Goal: Find specific page/section: Find specific page/section

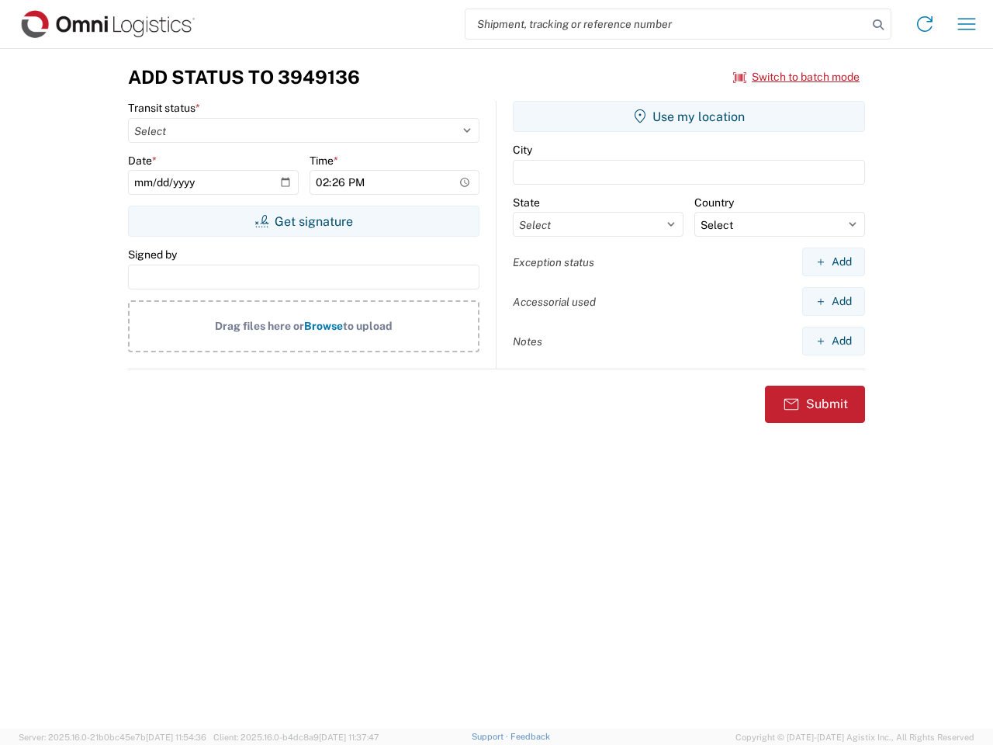
click at [667, 24] on input "search" at bounding box center [667, 23] width 402 height 29
click at [879, 25] on icon at bounding box center [879, 25] width 22 height 22
click at [925, 24] on icon at bounding box center [925, 24] width 25 height 25
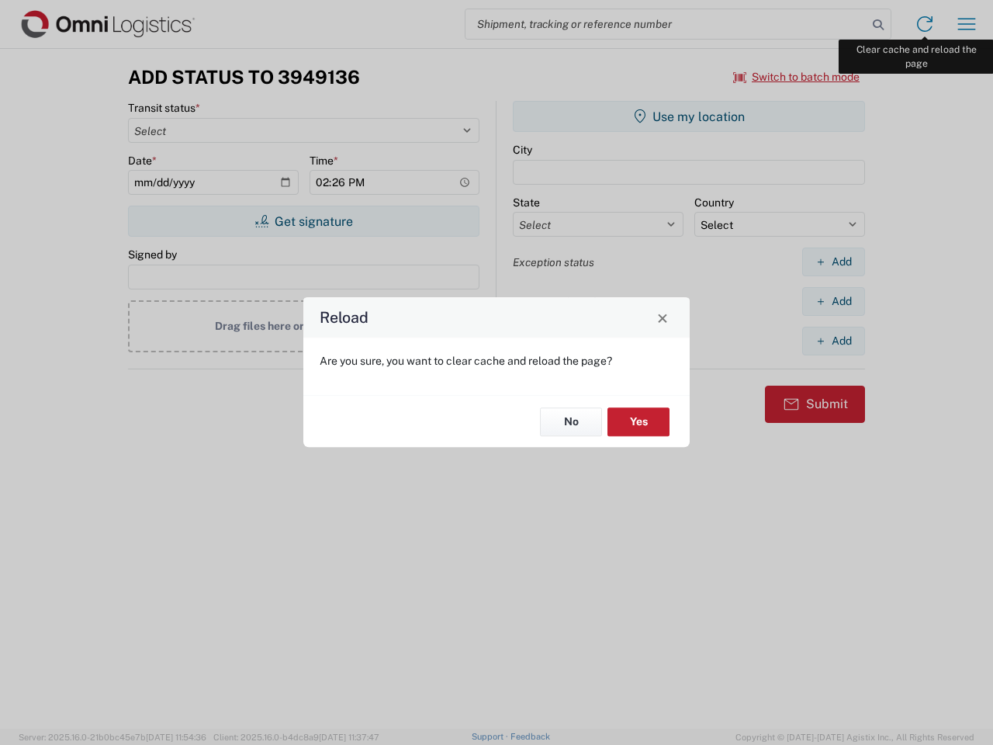
click at [967, 24] on div "Reload Are you sure, you want to clear cache and reload the page? No Yes" at bounding box center [496, 372] width 993 height 745
click at [797, 77] on div "Reload Are you sure, you want to clear cache and reload the page? No Yes" at bounding box center [496, 372] width 993 height 745
click at [303, 221] on div "Reload Are you sure, you want to clear cache and reload the page? No Yes" at bounding box center [496, 372] width 993 height 745
click at [689, 116] on div "Reload Are you sure, you want to clear cache and reload the page? No Yes" at bounding box center [496, 372] width 993 height 745
click at [834, 262] on div "Reload Are you sure, you want to clear cache and reload the page? No Yes" at bounding box center [496, 372] width 993 height 745
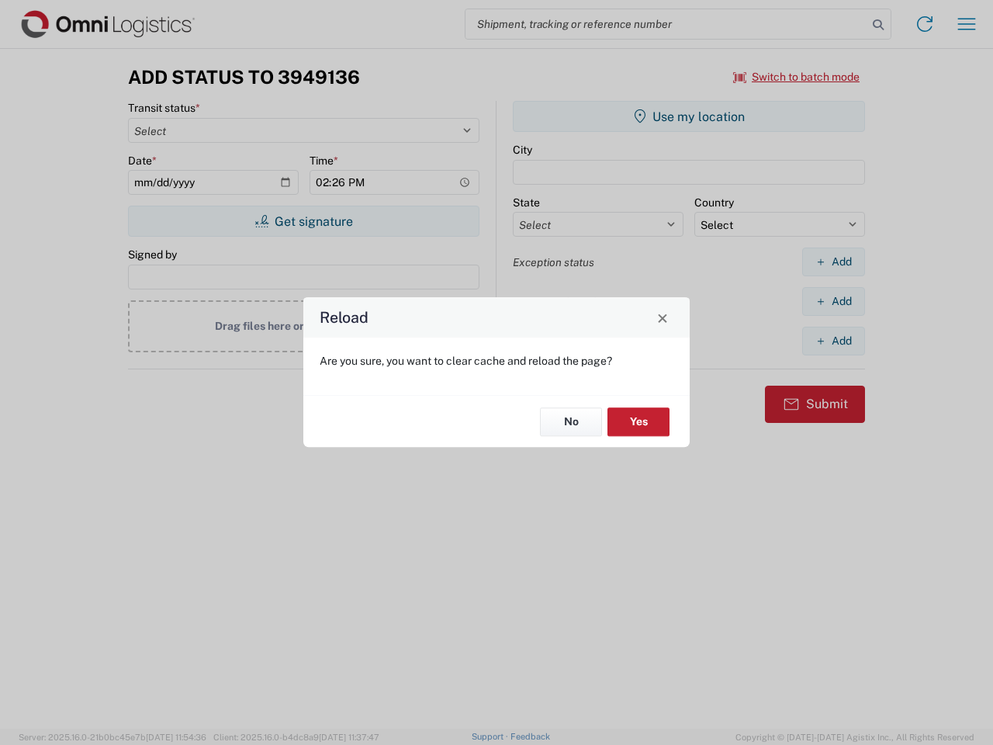
click at [834, 301] on div "Reload Are you sure, you want to clear cache and reload the page? No Yes" at bounding box center [496, 372] width 993 height 745
click at [834, 341] on div "Reload Are you sure, you want to clear cache and reload the page? No Yes" at bounding box center [496, 372] width 993 height 745
